Goal: Information Seeking & Learning: Learn about a topic

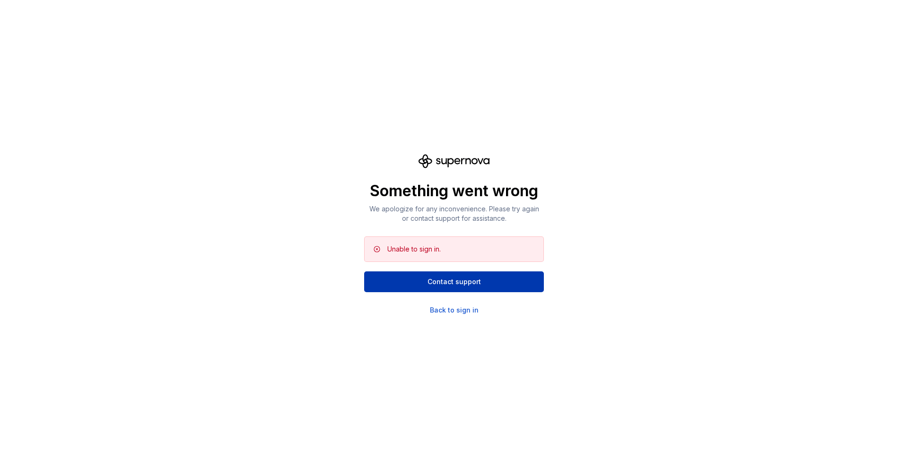
click at [430, 278] on span "Contact support" at bounding box center [453, 281] width 53 height 9
click at [456, 308] on div "Back to sign in" at bounding box center [454, 309] width 49 height 9
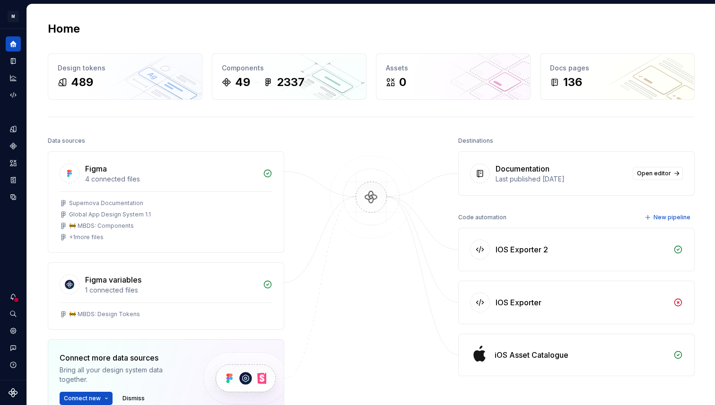
scroll to position [251, 0]
click at [16, 64] on icon "Documentation" at bounding box center [13, 61] width 9 height 9
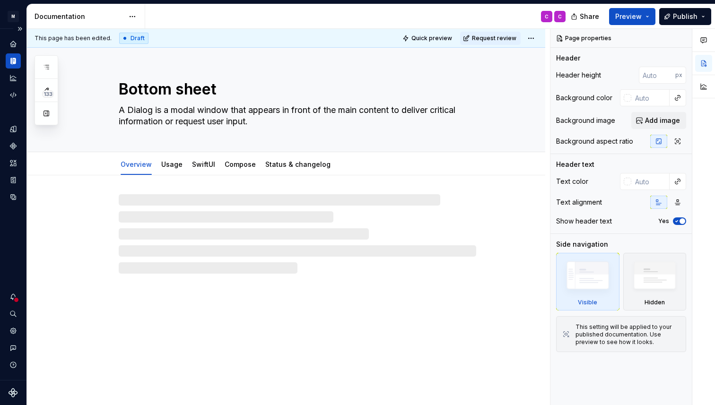
click at [14, 61] on icon "Documentation" at bounding box center [13, 61] width 3 height 6
click at [43, 65] on icon "button" at bounding box center [47, 67] width 8 height 8
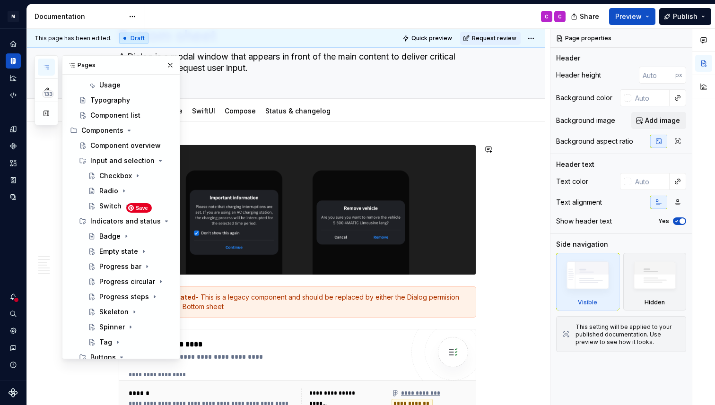
scroll to position [51, 0]
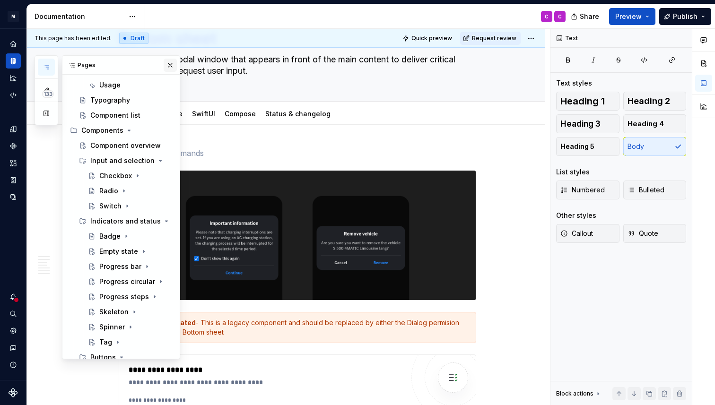
click at [169, 68] on button "button" at bounding box center [170, 65] width 13 height 13
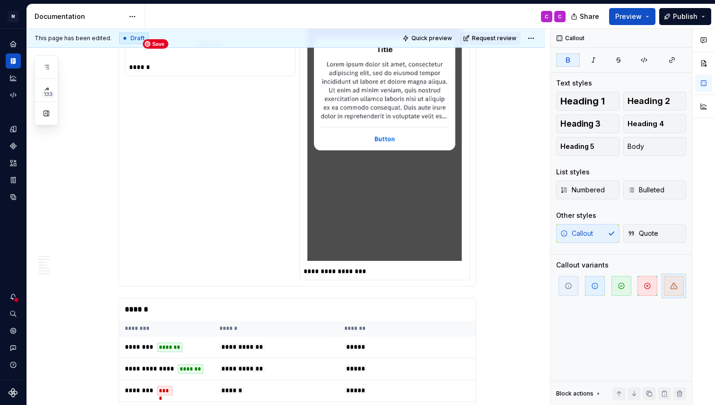
scroll to position [0, 0]
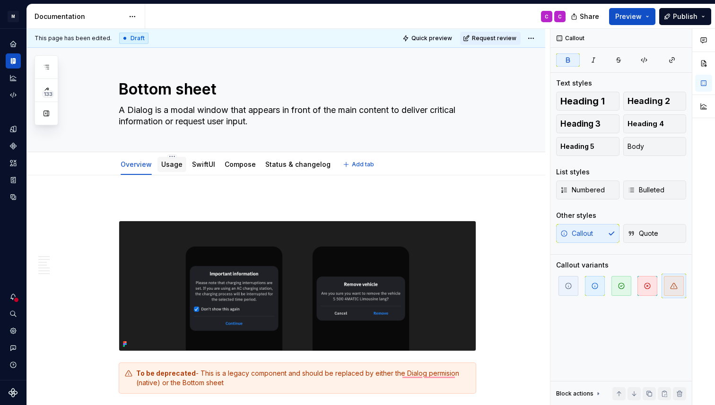
click at [171, 166] on link "Usage" at bounding box center [171, 164] width 21 height 8
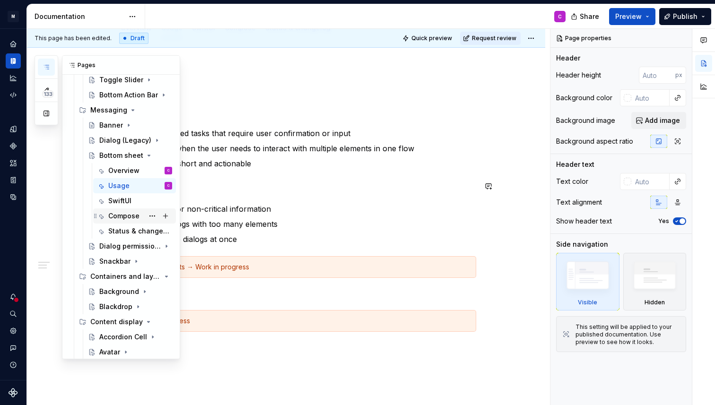
scroll to position [416, 0]
click at [117, 261] on div "Snackbar" at bounding box center [114, 262] width 31 height 9
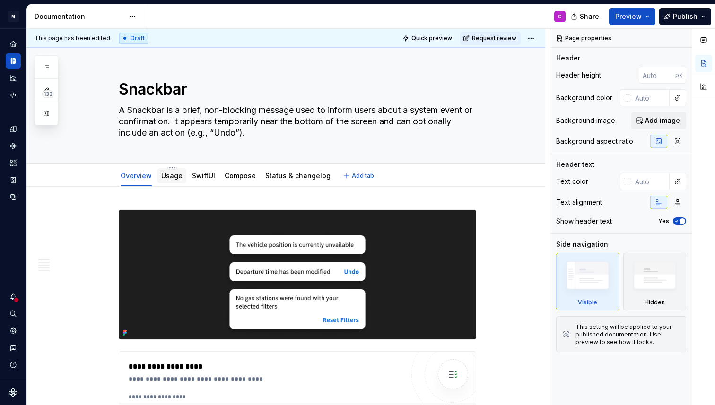
click at [167, 173] on link "Usage" at bounding box center [171, 176] width 21 height 8
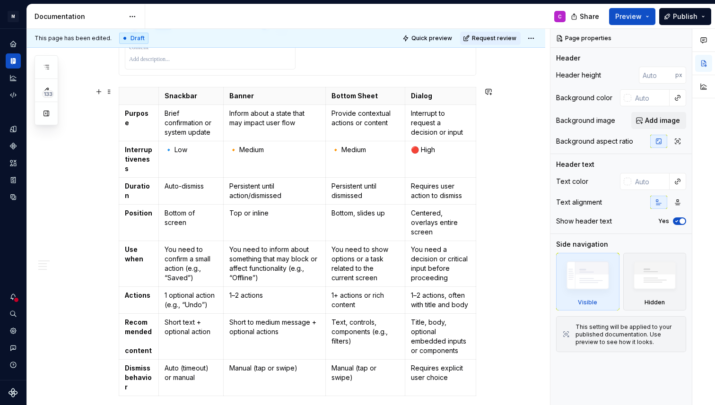
scroll to position [1298, 0]
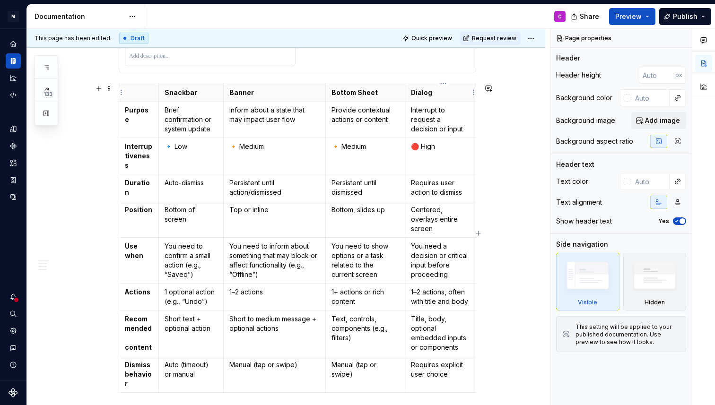
click at [432, 91] on strong "Dialog" at bounding box center [421, 92] width 21 height 8
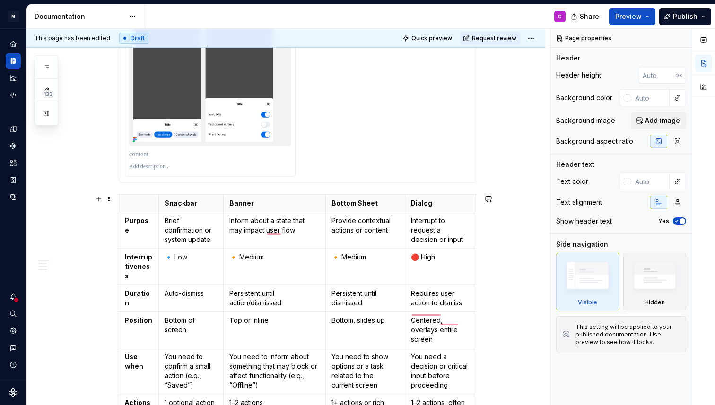
scroll to position [1187, 0]
click at [14, 97] on icon "Code automation" at bounding box center [13, 95] width 9 height 9
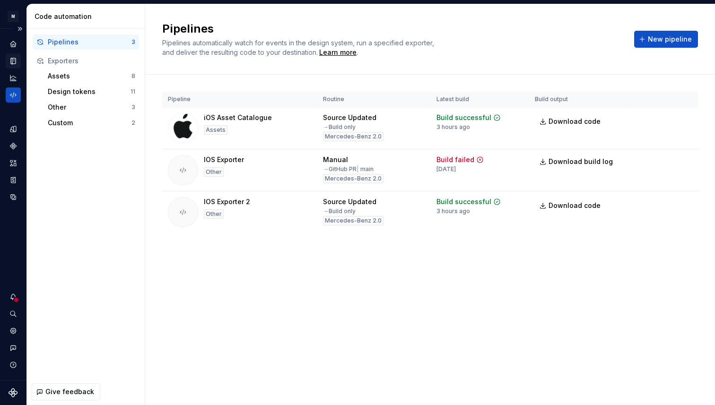
click at [14, 60] on icon "Documentation" at bounding box center [14, 61] width 4 height 5
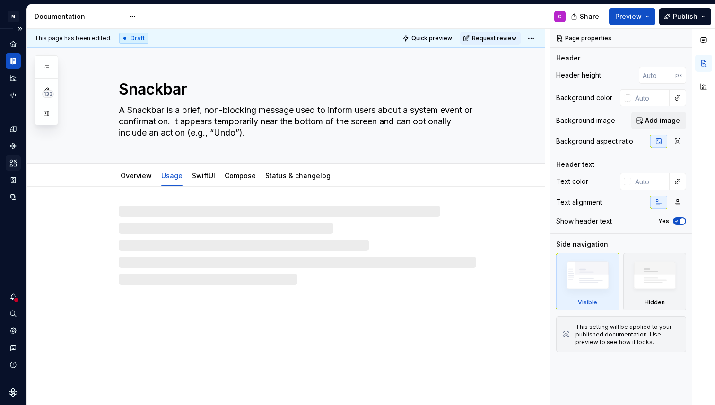
type textarea "*"
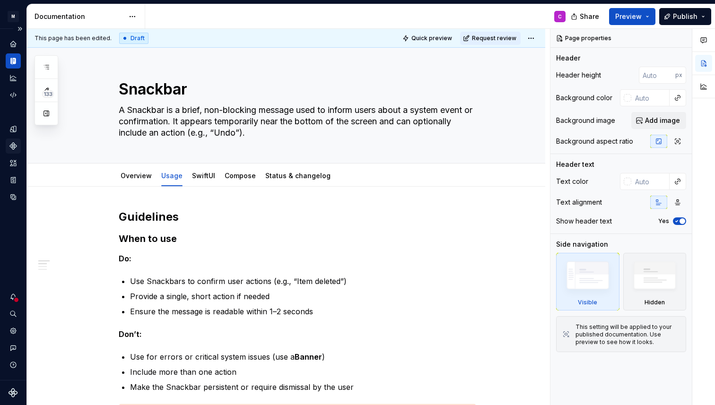
click at [10, 146] on icon "Components" at bounding box center [13, 146] width 7 height 7
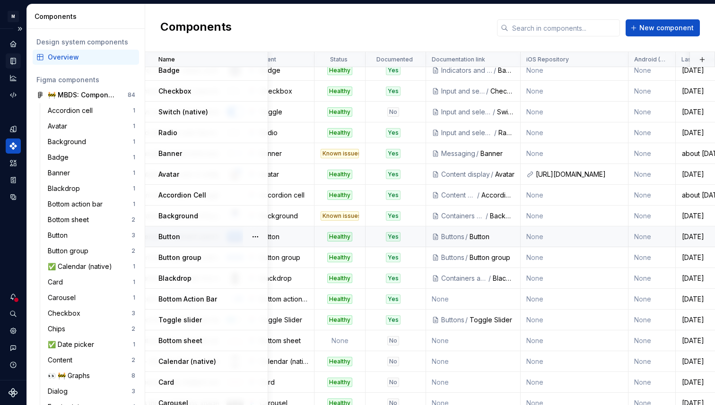
scroll to position [0, 220]
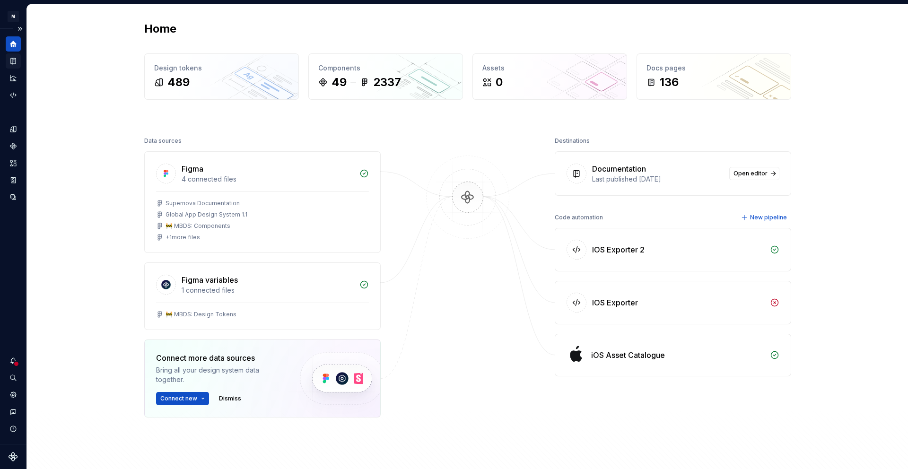
click at [12, 63] on icon "Documentation" at bounding box center [14, 61] width 4 height 5
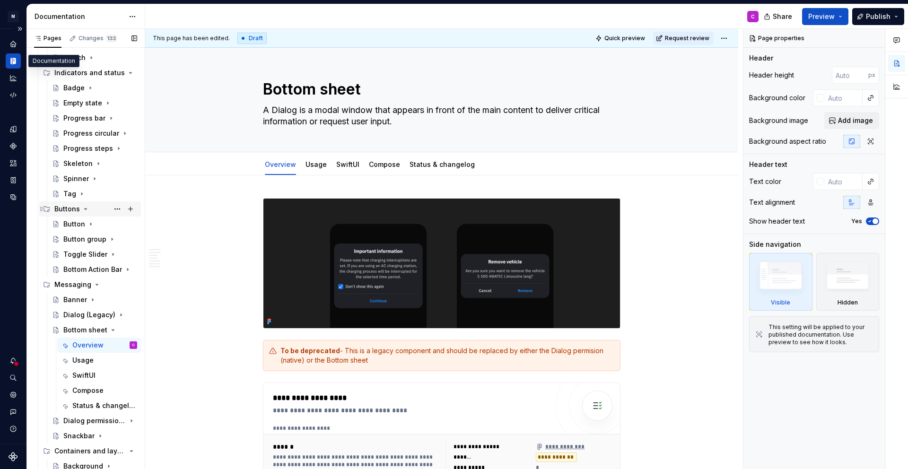
scroll to position [218, 0]
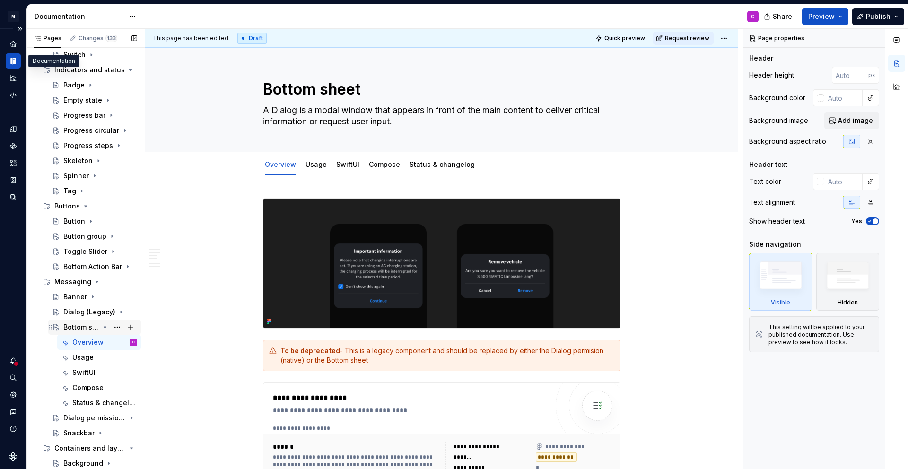
click at [106, 328] on icon "Page tree" at bounding box center [105, 327] width 8 height 8
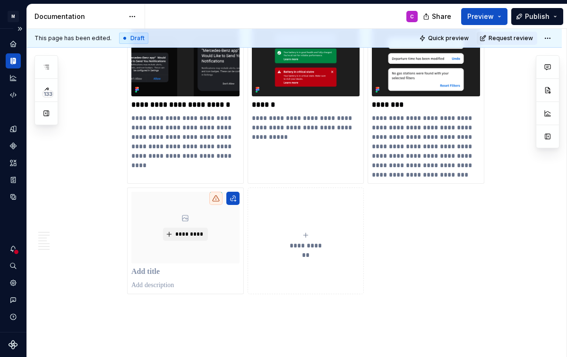
scroll to position [2792, 0]
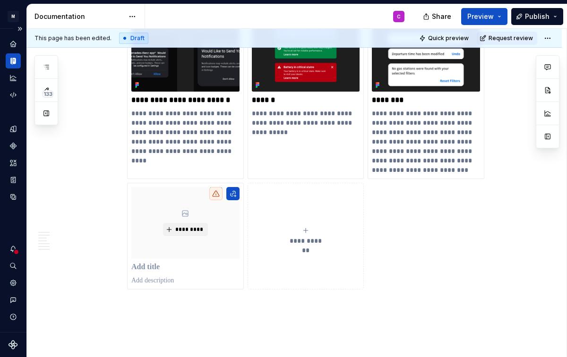
type textarea "*"
